Goal: Task Accomplishment & Management: Manage account settings

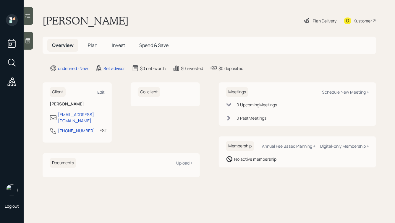
click at [27, 41] on icon at bounding box center [28, 41] width 6 height 6
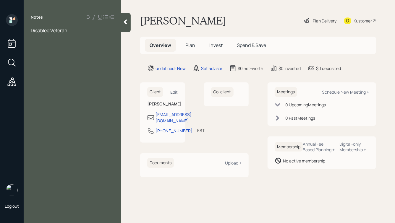
click at [128, 25] on div at bounding box center [125, 22] width 9 height 19
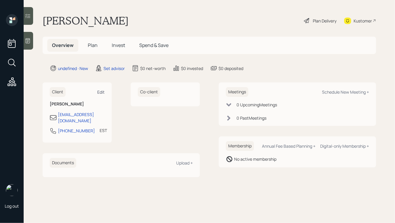
click at [103, 91] on div "Edit" at bounding box center [100, 92] width 7 height 6
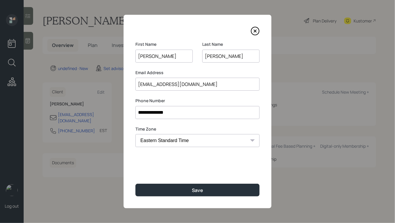
drag, startPoint x: 208, startPoint y: 56, endPoint x: 203, endPoint y: 57, distance: 4.8
click at [203, 57] on input "[PERSON_NAME]" at bounding box center [230, 56] width 57 height 13
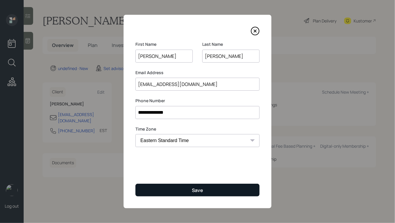
type input "[PERSON_NAME]"
click at [181, 186] on button "Save" at bounding box center [197, 190] width 124 height 13
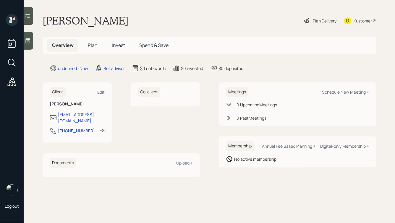
click at [31, 44] on div at bounding box center [28, 41] width 9 height 18
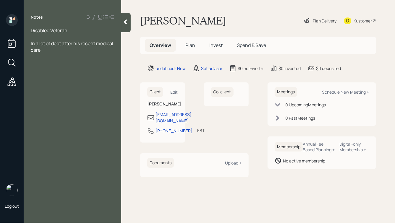
click at [126, 20] on icon at bounding box center [125, 22] width 3 height 5
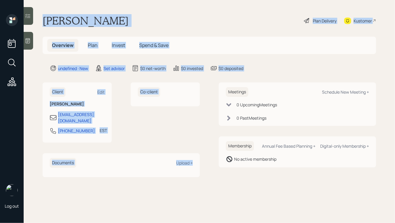
drag, startPoint x: 44, startPoint y: 20, endPoint x: 192, endPoint y: 162, distance: 204.9
click at [192, 162] on main "[PERSON_NAME] Plan Delivery Kustomer Overview Plan Invest Spend & Save undefine…" at bounding box center [209, 111] width 371 height 223
click at [192, 162] on div "Documents Upload +" at bounding box center [121, 163] width 143 height 10
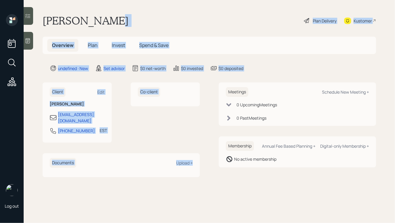
drag, startPoint x: 206, startPoint y: 168, endPoint x: 102, endPoint y: 15, distance: 184.6
click at [102, 15] on main "[PERSON_NAME] Plan Delivery Kustomer Overview Plan Invest Spend & Save undefine…" at bounding box center [209, 111] width 371 height 223
click at [102, 15] on h1 "[PERSON_NAME]" at bounding box center [86, 20] width 86 height 13
